Goal: Task Accomplishment & Management: Use online tool/utility

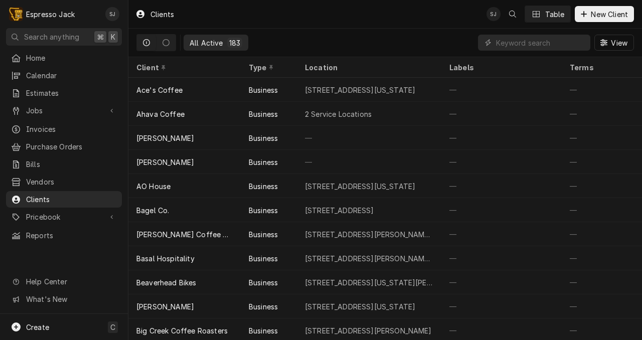
click at [542, 38] on input "Dynamic Content Wrapper" at bounding box center [540, 43] width 89 height 16
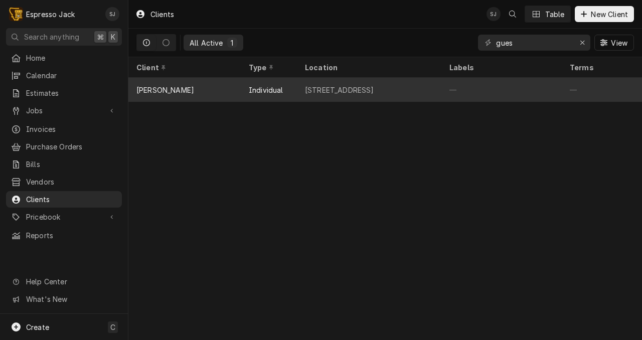
type input "gues"
click at [202, 87] on div "[PERSON_NAME]" at bounding box center [184, 90] width 112 height 24
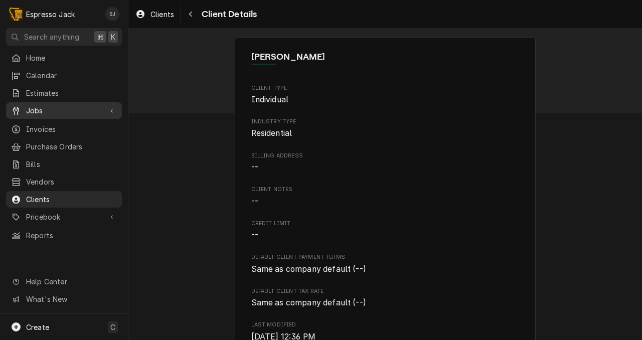
click at [40, 105] on span "Jobs" at bounding box center [64, 110] width 76 height 11
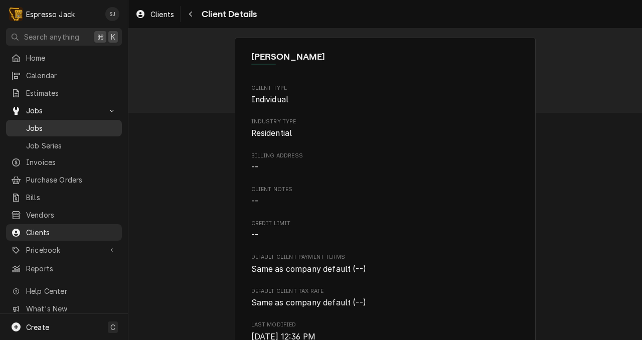
click at [32, 123] on span "Jobs" at bounding box center [71, 128] width 91 height 11
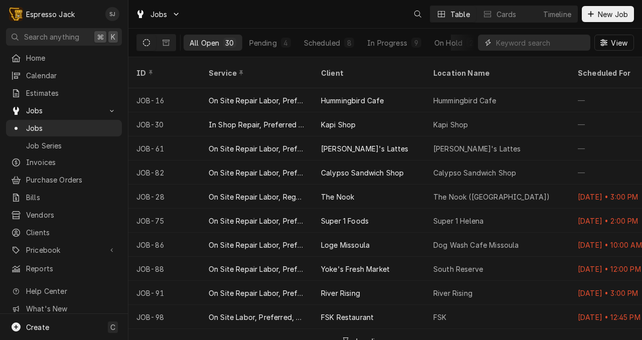
click at [512, 37] on input "Dynamic Content Wrapper" at bounding box center [540, 43] width 89 height 16
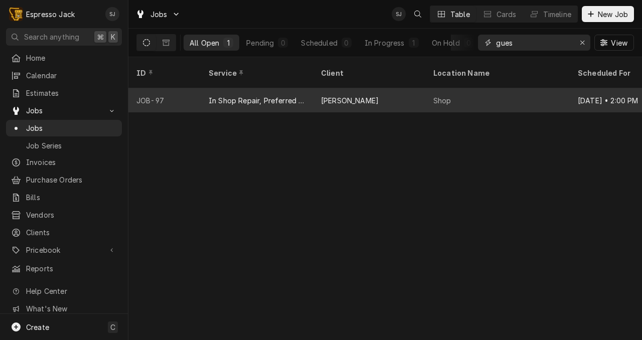
type input "gues"
click at [277, 95] on div "In Shop Repair, Preferred Rate" at bounding box center [257, 100] width 96 height 11
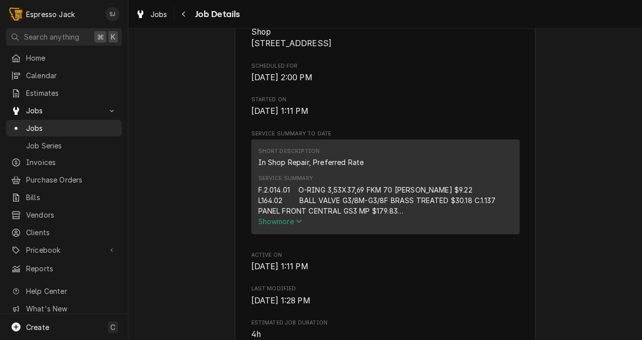
scroll to position [256, 0]
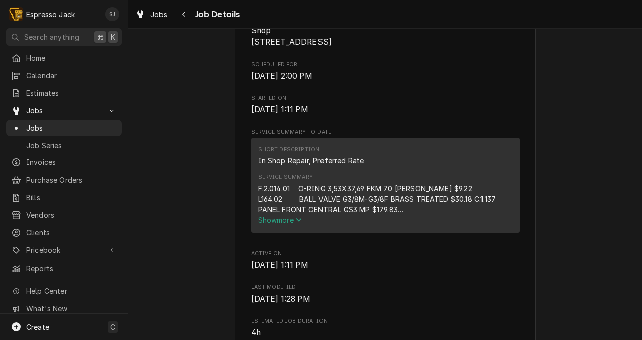
click at [279, 219] on span "Show more" at bounding box center [280, 220] width 44 height 9
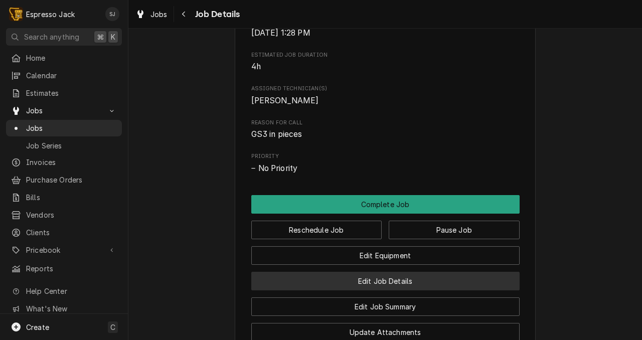
scroll to position [544, 0]
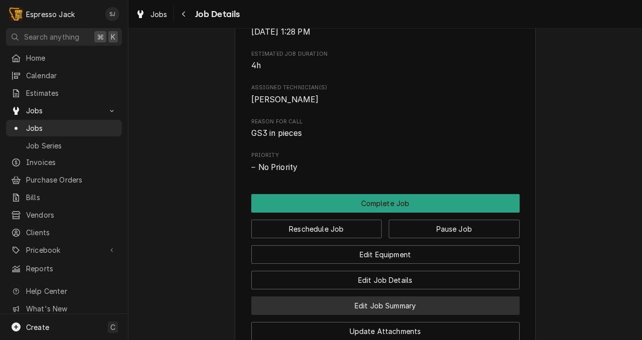
click at [327, 311] on button "Edit Job Summary" at bounding box center [385, 306] width 268 height 19
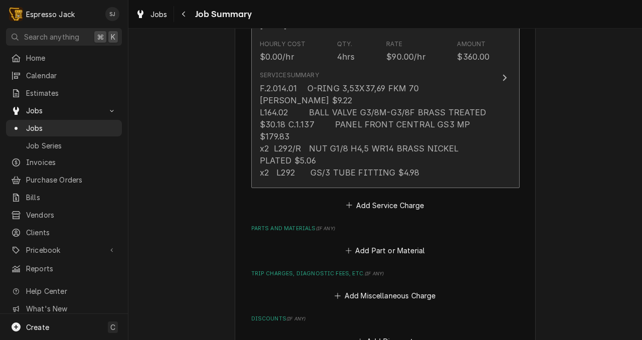
click at [356, 169] on div "Service Summary F.2.014.01 O-RING 3,53X37,69 FKM 70 [PERSON_NAME] $9.22 L164.02…" at bounding box center [375, 124] width 230 height 115
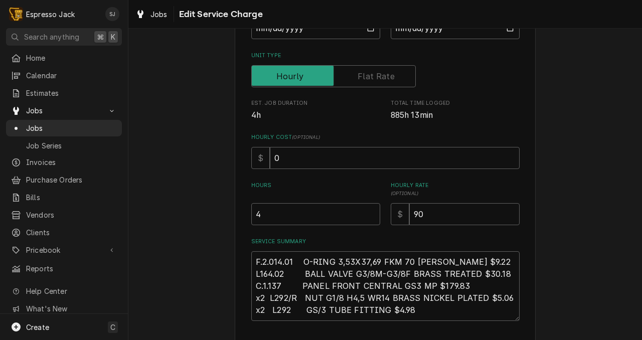
scroll to position [154, 0]
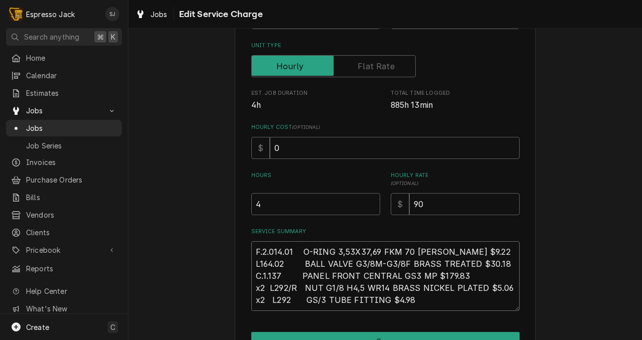
click at [404, 299] on textarea "F.2.014.01 O-RING 3,53X37,69 FKM 70 [PERSON_NAME] $9.22 L164.02 BALL VALVE G3/8…" at bounding box center [385, 276] width 268 height 70
type textarea "x"
type textarea "F.2.014.01 O-RING 3,53X37,69 FKM 70 [PERSON_NAME] $9.22 L164.02 BALL VALVE G3/8…"
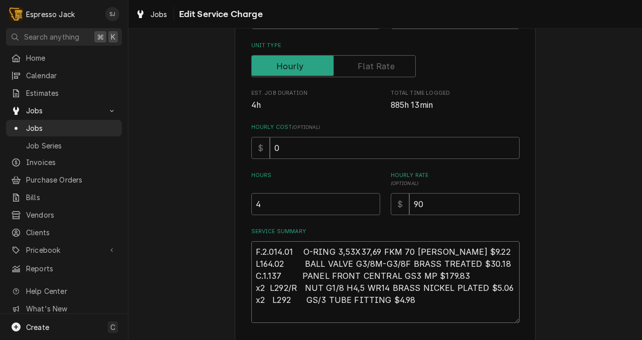
paste textarea "C.1.042.01"
type textarea "x"
type textarea "F.2.014.01 O-RING 3,53X37,69 FKM 70 [PERSON_NAME] $9.22 L164.02 BALL VALVE G3/8…"
type textarea "x"
type textarea "F.2.014.01 O-RING 3,53X37,69 FKM 70 [PERSON_NAME] $9.22 L164.02 BALL VALVE G3/8…"
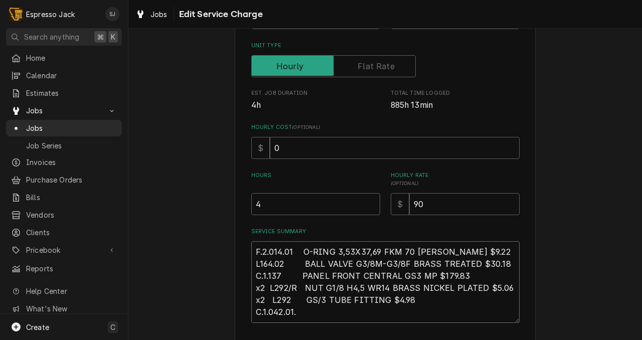
type textarea "x"
type textarea "F.2.014.01 O-RING 3,53X37,69 FKM 70 [PERSON_NAME] $9.22 L164.02 BALL VALVE G3/8…"
type textarea "x"
type textarea "F.2.014.01 O-RING 3,53X37,69 FKM 70 [PERSON_NAME] $9.22 L164.02 BALL VALVE G3/8…"
type textarea "x"
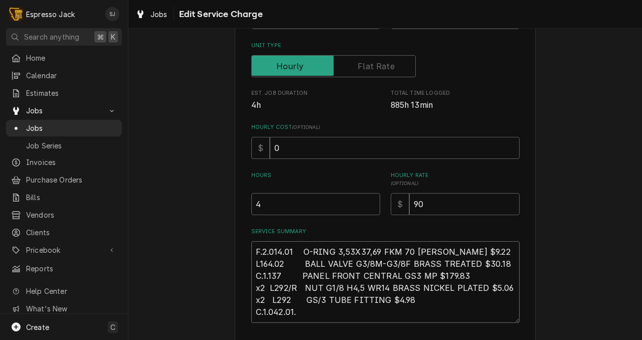
type textarea "F.2.014.01 O-RING 3,53X37,69 FKM 70 [PERSON_NAME] $9.22 L164.02 BALL VALVE G3/8…"
type textarea "x"
type textarea "F.2.014.01 O-RING 3,53X37,69 FKM 70 [PERSON_NAME] $9.22 L164.02 BALL VALVE G3/8…"
type textarea "x"
type textarea "F.2.014.01 O-RING 3,53X37,69 FKM 70 [PERSON_NAME] $9.22 L164.02 BALL VALVE G3/8…"
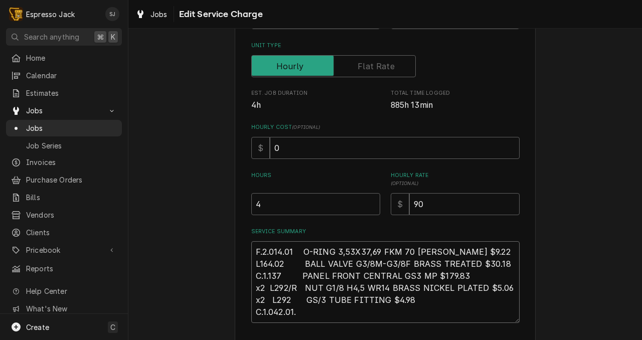
type textarea "x"
type textarea "F.2.014.01 O-RING 3,53X37,69 FKM 70 [PERSON_NAME] $9.22 L164.02 BALL VALVE G3/8…"
type textarea "x"
type textarea "F.2.014.01 O-RING 3,53X37,69 FKM 70 [PERSON_NAME] $9.22 L164.02 BALL VALVE G3/8…"
type textarea "x"
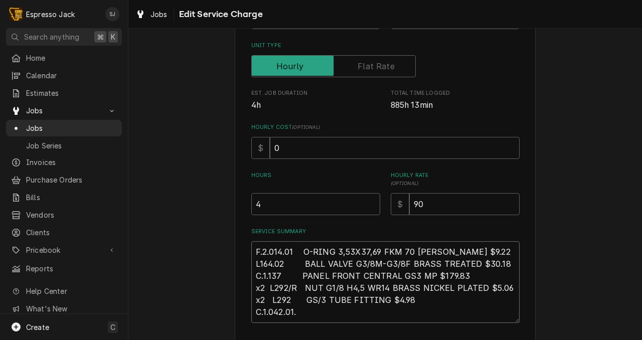
type textarea "F.2.014.01 O-RING 3,53X37,69 FKM 70 [PERSON_NAME] $9.22 L164.02 BALL VALVE G3/8…"
type textarea "x"
type textarea "F.2.014.01 O-RING 3,53X37,69 FKM 70 [PERSON_NAME] $9.22 L164.02 BALL VALVE G3/8…"
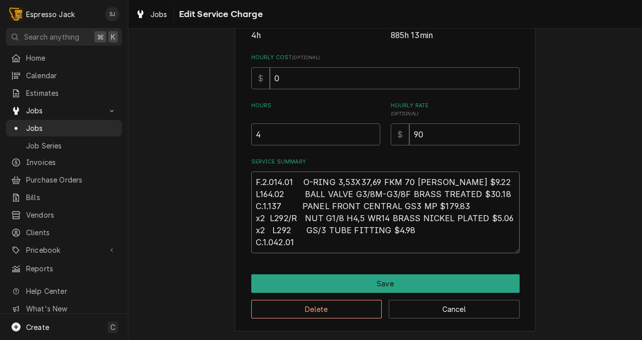
click at [306, 241] on textarea "F.2.014.01 O-RING 3,53X37,69 FKM 70 [PERSON_NAME] $9.22 L164.02 BALL VALVE G3/8…" at bounding box center [385, 213] width 268 height 82
type textarea "x"
type textarea "F.2.014.01 O-RING 3,53X37,69 FKM 70 [PERSON_NAME] $9.22 L164.02 BALL VALVE G3/8…"
type textarea "x"
type textarea "F.2.014.01 O-RING 3,53X37,69 FKM 70 [PERSON_NAME] $9.22 L164.02 BALL VALVE G3/8…"
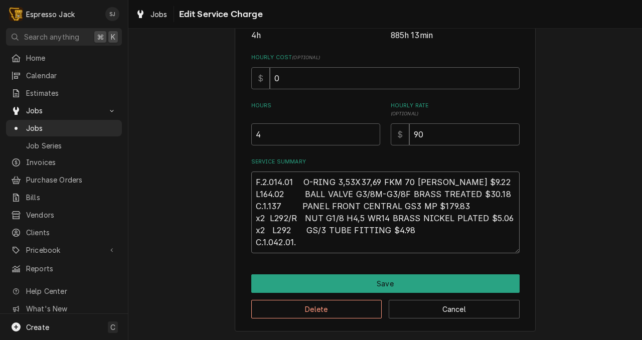
type textarea "x"
type textarea "F.2.014.01 O-RING 3,53X37,69 FKM 70 [PERSON_NAME] $9.22 L164.02 BALL VALVE G3/8…"
type textarea "x"
type textarea "F.2.014.01 O-RING 3,53X37,69 FKM 70 [PERSON_NAME] $9.22 L164.02 BALL VALVE G3/8…"
paste textarea "GS3 Drain Tray Grate (C.1.042.01) $ 322.18"
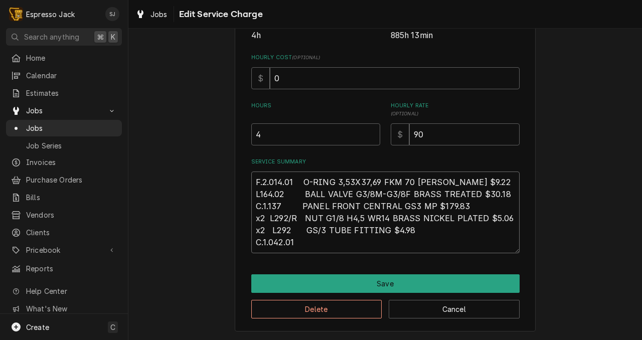
type textarea "x"
type textarea "F.2.014.01 O-RING 3,53X37,69 FKM 70 [PERSON_NAME] $9.22 L164.02 BALL VALVE G3/8…"
click at [431, 240] on textarea "F.2.014.01 O-RING 3,53X37,69 FKM 70 [PERSON_NAME] $9.22 L164.02 BALL VALVE G3/8…" at bounding box center [385, 213] width 268 height 82
type textarea "x"
type textarea "F.2.014.01 O-RING 3,53X37,69 FKM 70 [PERSON_NAME] $9.22 L164.02 BALL VALVE G3/8…"
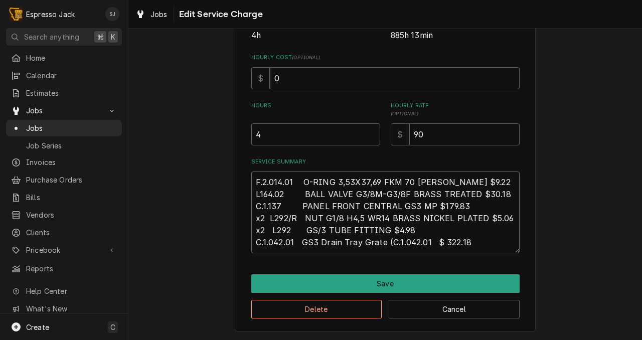
type textarea "x"
type textarea "F.2.014.01 O-RING 3,53X37,69 FKM 70 [PERSON_NAME] $9.22 L164.02 BALL VALVE G3/8…"
type textarea "x"
type textarea "F.2.014.01 O-RING 3,53X37,69 FKM 70 [PERSON_NAME] $9.22 L164.02 BALL VALVE G3/8…"
type textarea "x"
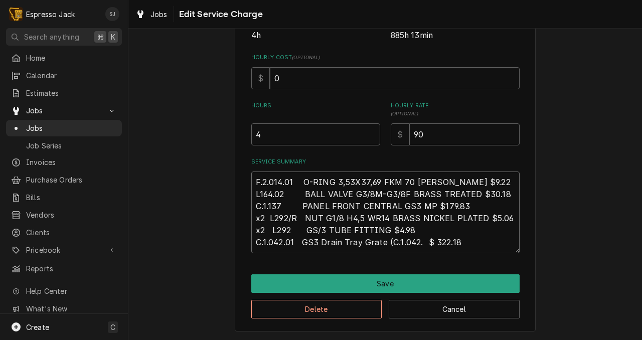
type textarea "F.2.014.01 O-RING 3,53X37,69 FKM 70 [PERSON_NAME] $9.22 L164.02 BALL VALVE G3/8…"
type textarea "x"
type textarea "F.2.014.01 O-RING 3,53X37,69 FKM 70 [PERSON_NAME] $9.22 L164.02 BALL VALVE G3/8…"
type textarea "x"
type textarea "F.2.014.01 O-RING 3,53X37,69 FKM 70 [PERSON_NAME] $9.22 L164.02 BALL VALVE G3/8…"
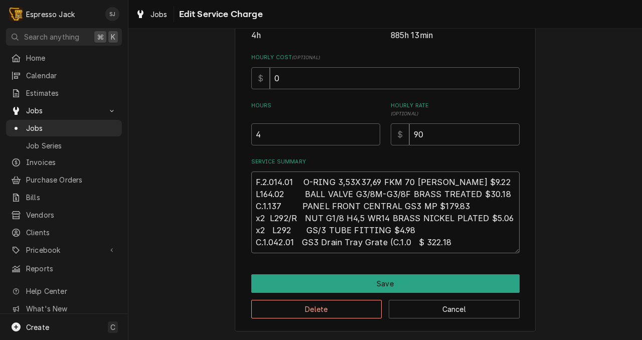
type textarea "x"
type textarea "F.2.014.01 O-RING 3,53X37,69 FKM 70 [PERSON_NAME] $9.22 L164.02 BALL VALVE G3/8…"
type textarea "x"
type textarea "F.2.014.01 O-RING 3,53X37,69 FKM 70 [PERSON_NAME] $9.22 L164.02 BALL VALVE G3/8…"
type textarea "x"
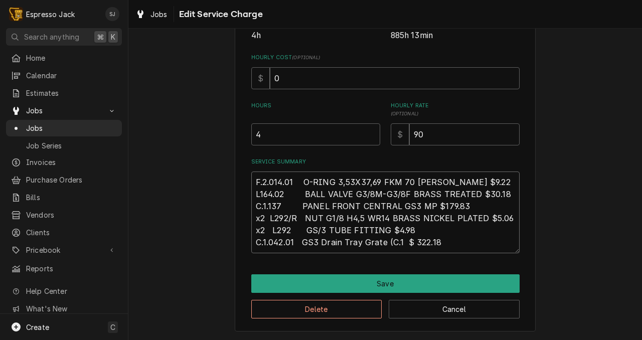
type textarea "F.2.014.01 O-RING 3,53X37,69 FKM 70 [PERSON_NAME] $9.22 L164.02 BALL VALVE G3/8…"
type textarea "x"
type textarea "F.2.014.01 O-RING 3,53X37,69 FKM 70 [PERSON_NAME] $9.22 L164.02 BALL VALVE G3/8…"
type textarea "x"
type textarea "F.2.014.01 O-RING 3,53X37,69 FKM 70 [PERSON_NAME] $9.22 L164.02 BALL VALVE G3/8…"
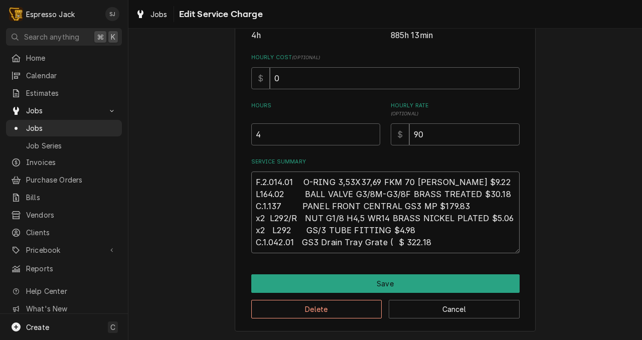
type textarea "x"
type textarea "F.2.014.01 O-RING 3,53X37,69 FKM 70 [PERSON_NAME] $9.22 L164.02 BALL VALVE G3/8…"
type textarea "x"
type textarea "F.2.014.01 O-RING 3,53X37,69 FKM 70 [PERSON_NAME] $9.22 L164.02 BALL VALVE G3/8…"
type textarea "x"
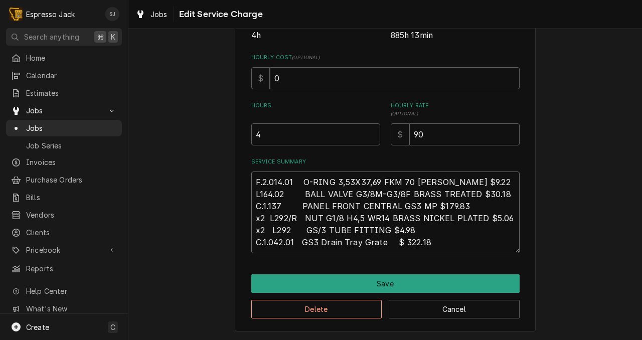
type textarea "F.2.014.01 O-RING 3,53X37,69 FKM 70 [PERSON_NAME] $9.22 L164.02 BALL VALVE G3/8…"
type textarea "x"
type textarea "F.2.014.01 O-RING 3,53X37,69 FKM 70 [PERSON_NAME] $9.22 L164.02 BALL VALVE G3/8…"
type textarea "x"
type textarea "F.2.014.01 O-RING 3,53X37,69 FKM 70 [PERSON_NAME] $9.22 L164.02 BALL VALVE G3/8…"
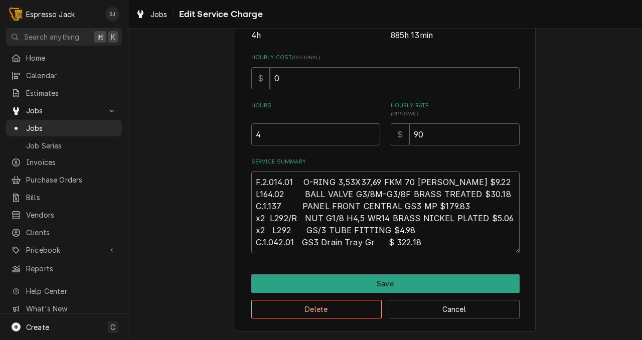
type textarea "x"
type textarea "F.2.014.01 O-RING 3,53X37,69 FKM 70 [PERSON_NAME] $9.22 L164.02 BALL VALVE G3/8…"
type textarea "x"
type textarea "F.2.014.01 O-RING 3,53X37,69 FKM 70 [PERSON_NAME] $9.22 L164.02 BALL VALVE G3/8…"
type textarea "x"
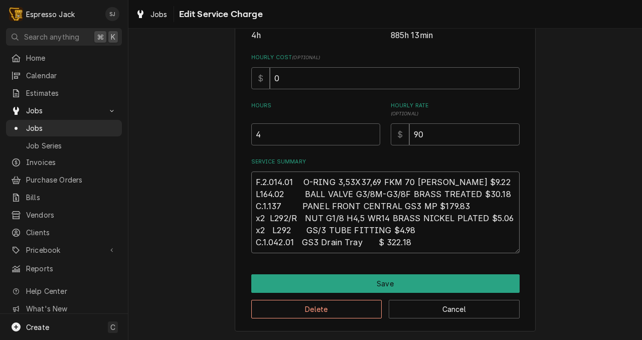
type textarea "F.2.014.01 O-RING 3,53X37,69 FKM 70 [PERSON_NAME] $9.22 L164.02 BALL VALVE G3/8…"
type textarea "x"
type textarea "F.2.014.01 O-RING 3,53X37,69 FKM 70 [PERSON_NAME] $9.22 L164.02 BALL VALVE G3/8…"
type textarea "x"
type textarea "F.2.014.01 O-RING 3,53X37,69 FKM 70 [PERSON_NAME] $9.22 L164.02 BALL VALVE G3/8…"
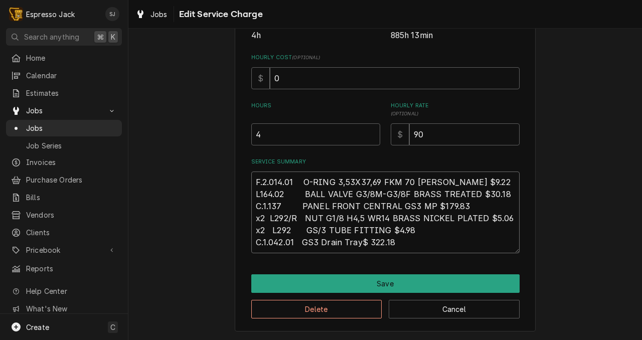
type textarea "x"
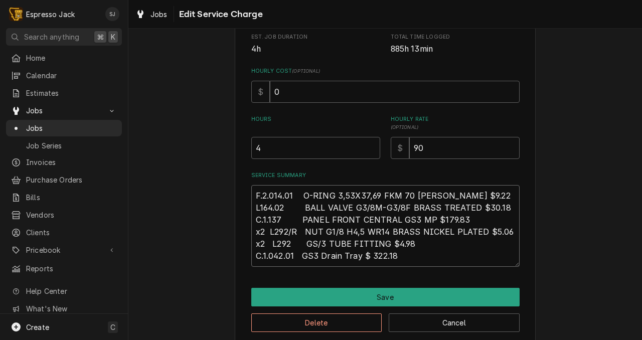
scroll to position [203, 0]
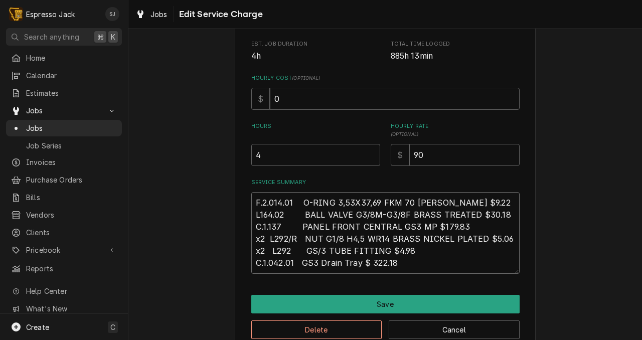
type textarea "F.2.014.01 O-RING 3,53X37,69 FKM 70 [PERSON_NAME] $9.22 L164.02 BALL VALVE G3/8…"
click at [399, 259] on textarea "F.2.014.01 O-RING 3,53X37,69 FKM 70 [PERSON_NAME] $9.22 L164.02 BALL VALVE G3/8…" at bounding box center [385, 233] width 268 height 82
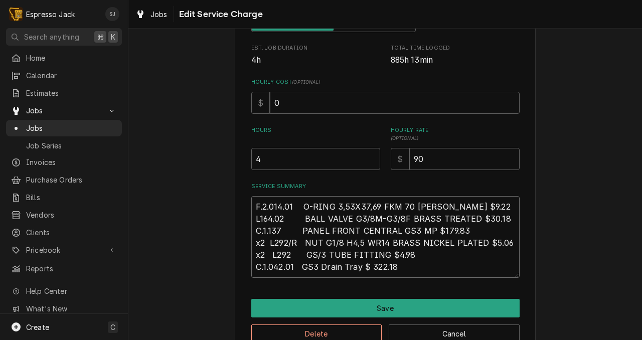
scroll to position [213, 0]
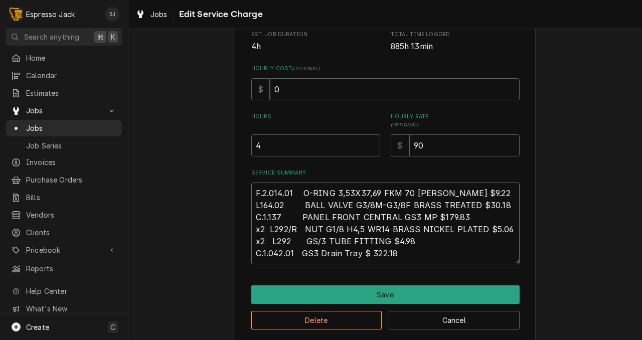
type textarea "x"
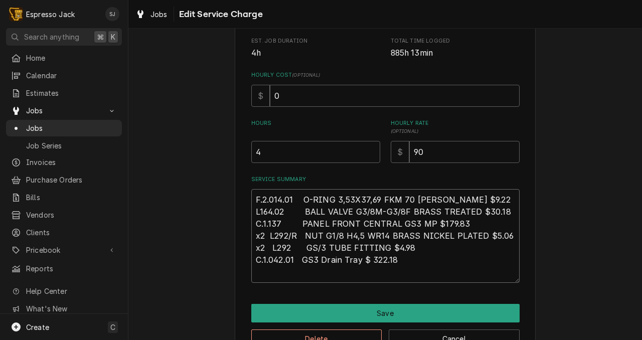
scroll to position [207, 0]
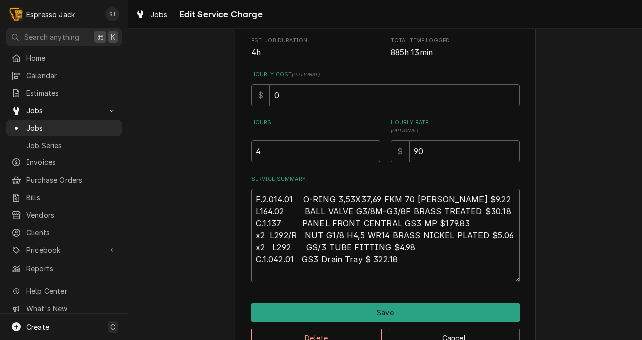
type textarea "F.2.014.01 O-RING 3,53X37,69 FKM 70 [PERSON_NAME] $9.22 L164.02 BALL VALVE G3/8…"
paste textarea "E.1.005 PT1000 Temp probe w/cable GB5/FB80/PB/GS3/Strada/KB90/Modbar $ 290.24"
type textarea "x"
type textarea "F.2.014.01 O-RING 3,53X37,69 FKM 70 [PERSON_NAME] $9.22 L164.02 BALL VALVE G3/8…"
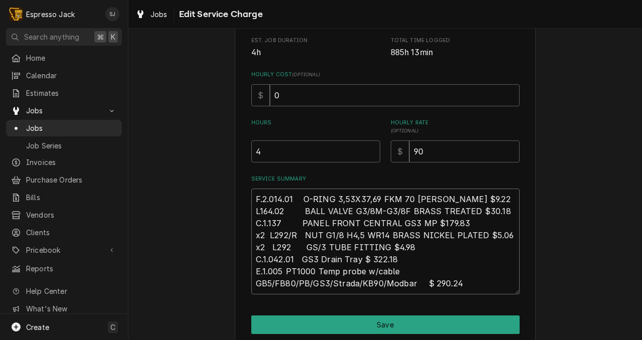
drag, startPoint x: 257, startPoint y: 285, endPoint x: 404, endPoint y: 286, distance: 147.0
click at [404, 286] on textarea "F.2.014.01 O-RING 3,53X37,69 FKM 70 [PERSON_NAME] $9.22 L164.02 BALL VALVE G3/8…" at bounding box center [385, 242] width 268 height 106
type textarea "x"
type textarea "F.2.014.01 O-RING 3,53X37,69 FKM 70 [PERSON_NAME] $9.22 L164.02 BALL VALVE G3/8…"
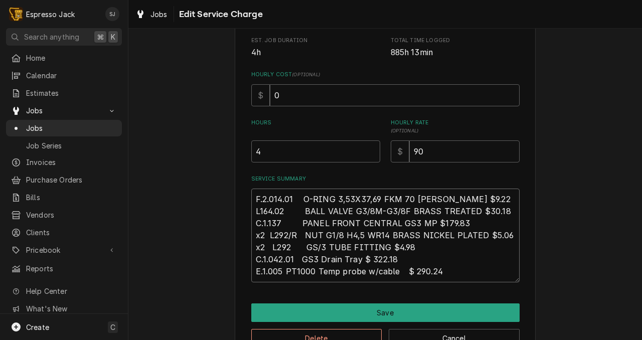
type textarea "x"
type textarea "F.2.014.01 O-RING 3,53X37,69 FKM 70 [PERSON_NAME] $9.22 L164.02 BALL VALVE G3/8…"
type textarea "x"
type textarea "F.2.014.01 O-RING 3,53X37,69 FKM 70 [PERSON_NAME] $9.22 L164.02 BALL VALVE G3/8…"
type textarea "x"
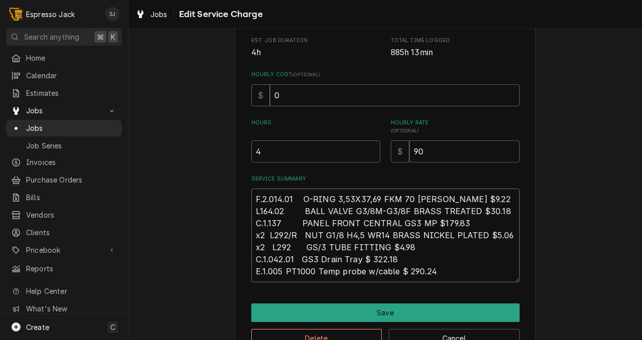
type textarea "F.2.014.01 O-RING 3,53X37,69 FKM 70 [PERSON_NAME] $9.22 L164.02 BALL VALVE G3/8…"
type textarea "x"
type textarea "F.2.014.01 O-RING 3,53X37,69 FKM 70 [PERSON_NAME] $9.22 L164.02 BALL VALVE G3/8…"
click at [436, 276] on textarea "F.2.014.01 O-RING 3,53X37,69 FKM 70 [PERSON_NAME] $9.22 L164.02 BALL VALVE G3/8…" at bounding box center [385, 236] width 268 height 94
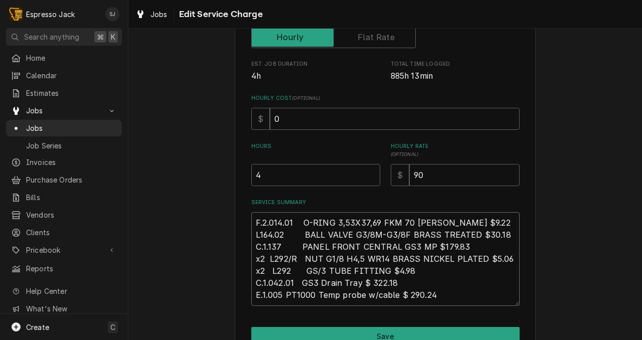
scroll to position [184, 0]
click at [269, 177] on input "4" at bounding box center [315, 175] width 129 height 22
type textarea "x"
type input "4.5"
click at [372, 172] on input "4.5" at bounding box center [315, 175] width 129 height 22
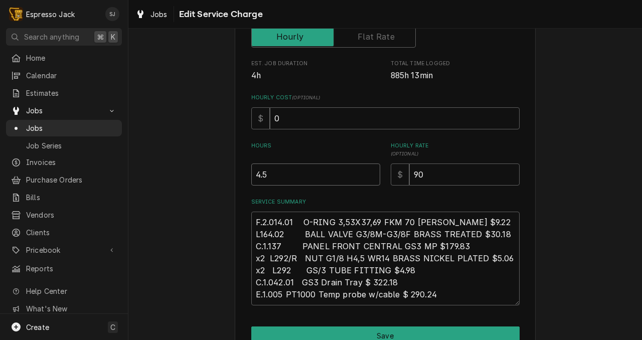
type textarea "x"
type input "5"
click at [372, 172] on input "5" at bounding box center [315, 175] width 129 height 22
click at [358, 147] on label "Hours" at bounding box center [315, 150] width 129 height 16
click at [358, 164] on input "5" at bounding box center [315, 175] width 129 height 22
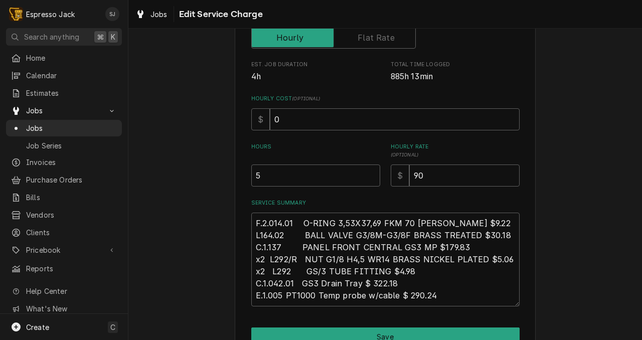
scroll to position [183, 0]
